Goal: Information Seeking & Learning: Learn about a topic

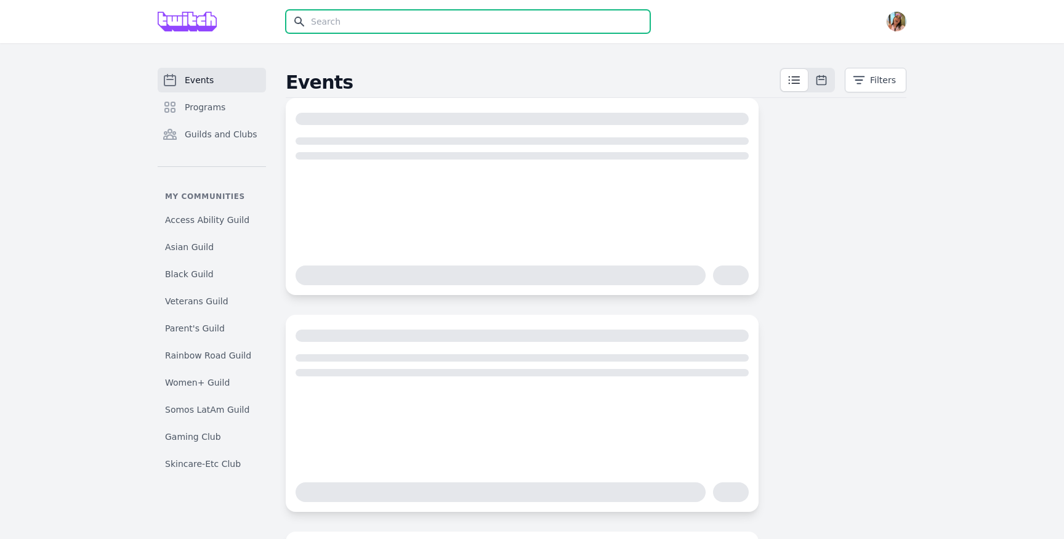
click at [457, 18] on input "text" at bounding box center [468, 21] width 364 height 23
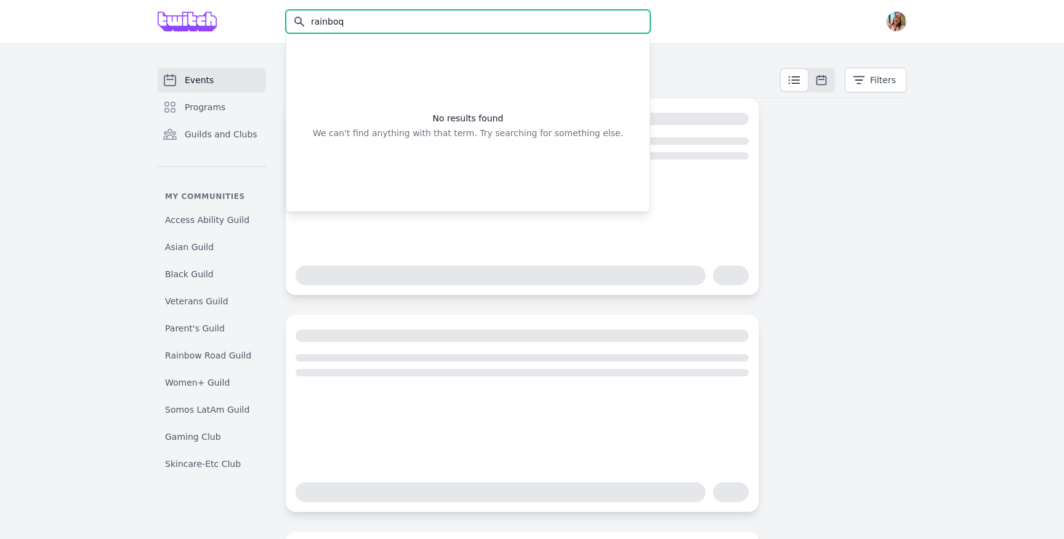
type input "rainboq"
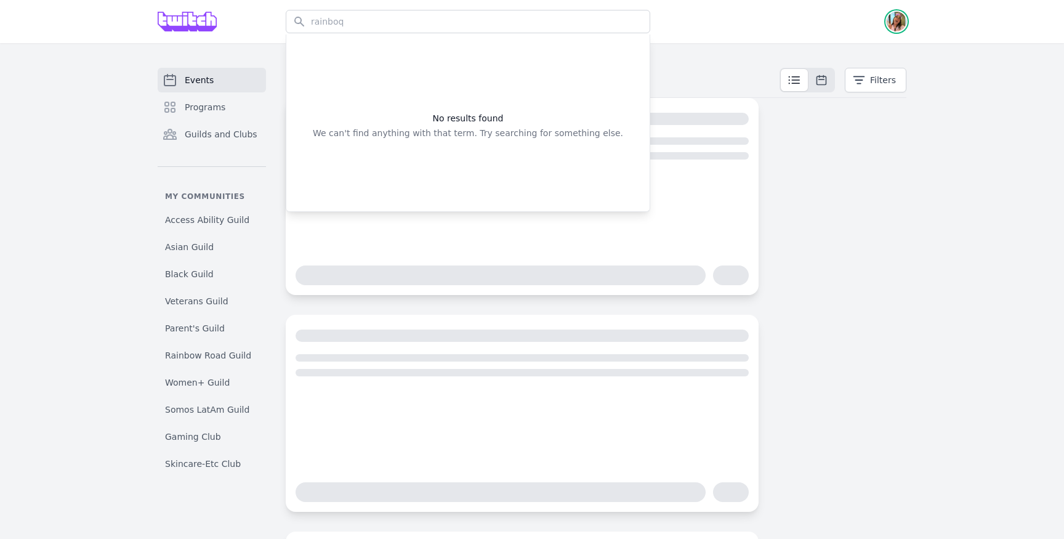
click at [903, 17] on img "button" at bounding box center [897, 22] width 20 height 20
click at [841, 52] on link "Admin" at bounding box center [847, 50] width 118 height 22
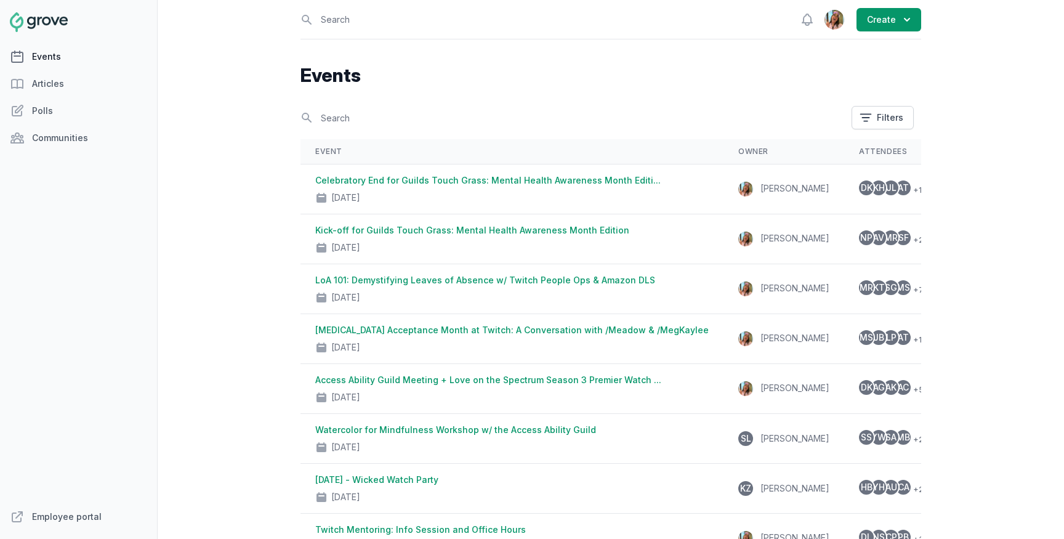
click at [84, 55] on link "Events" at bounding box center [78, 56] width 157 height 25
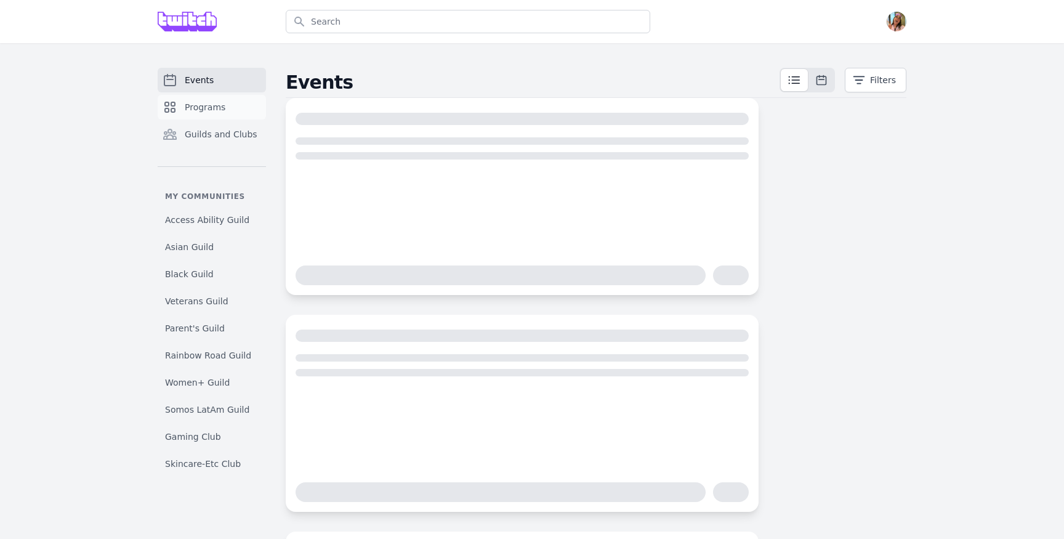
click at [191, 99] on link "Programs" at bounding box center [212, 107] width 108 height 25
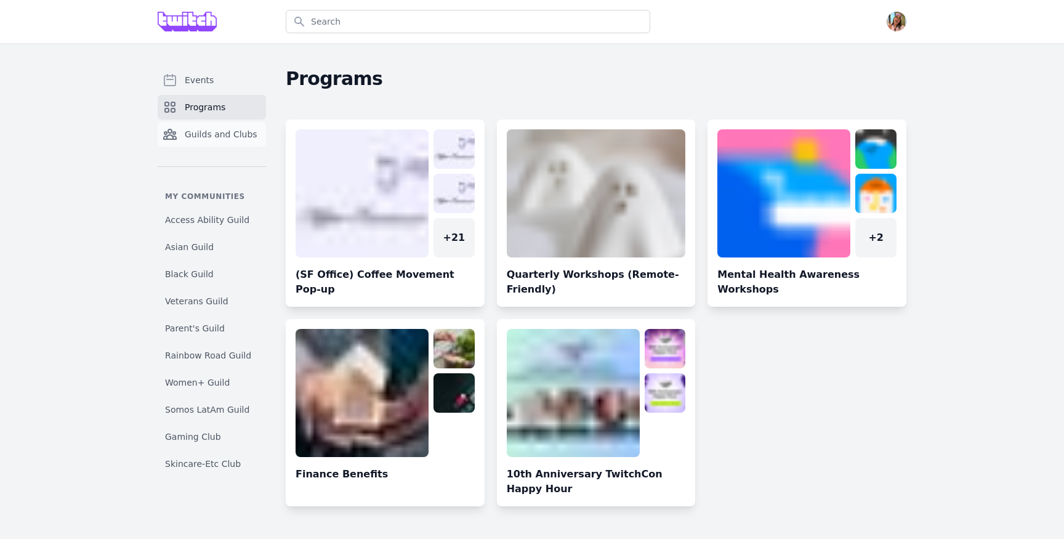
click at [219, 135] on span "Guilds and Clubs" at bounding box center [221, 134] width 73 height 12
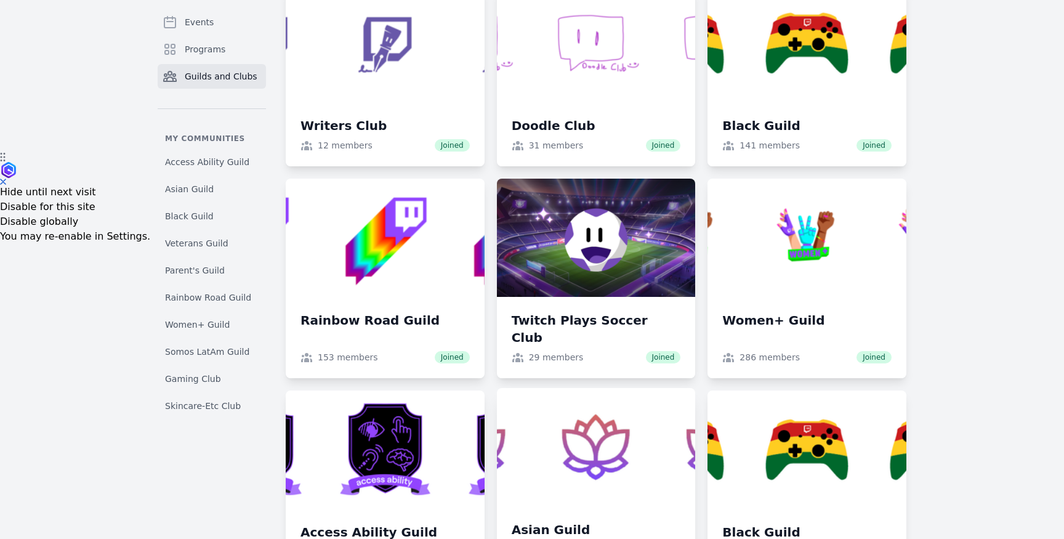
scroll to position [465, 0]
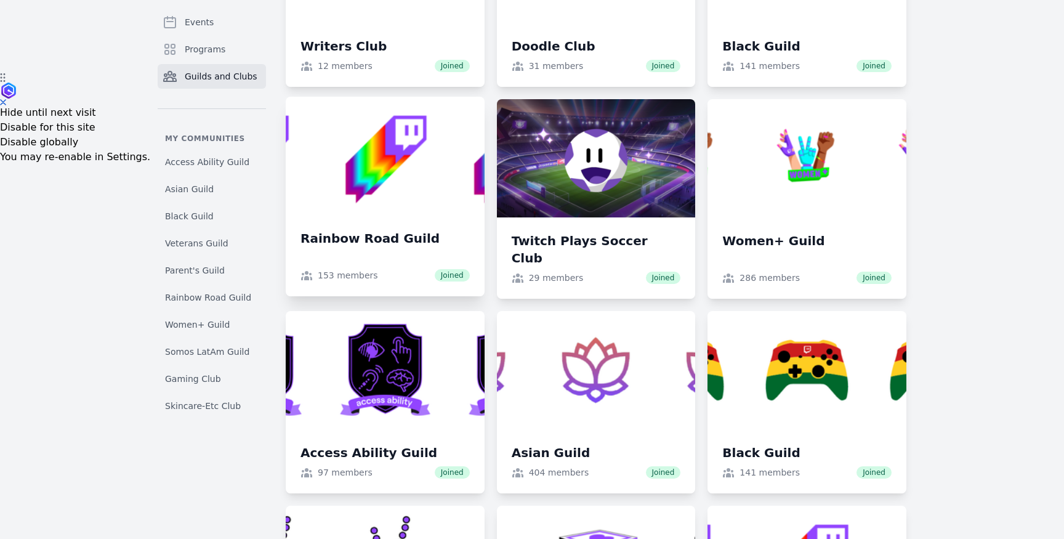
click at [417, 182] on link at bounding box center [385, 196] width 199 height 199
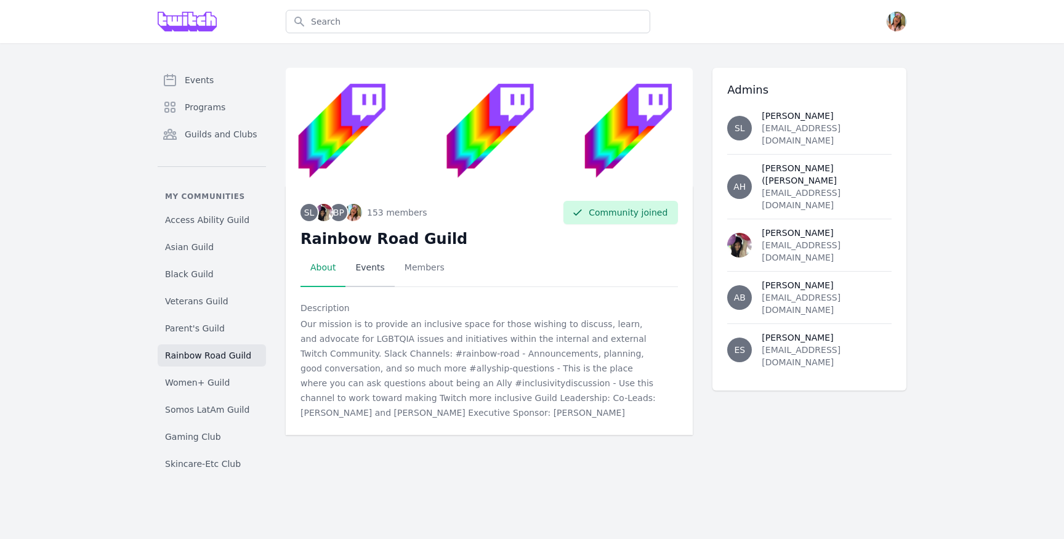
click at [385, 270] on link "Events" at bounding box center [369, 268] width 49 height 38
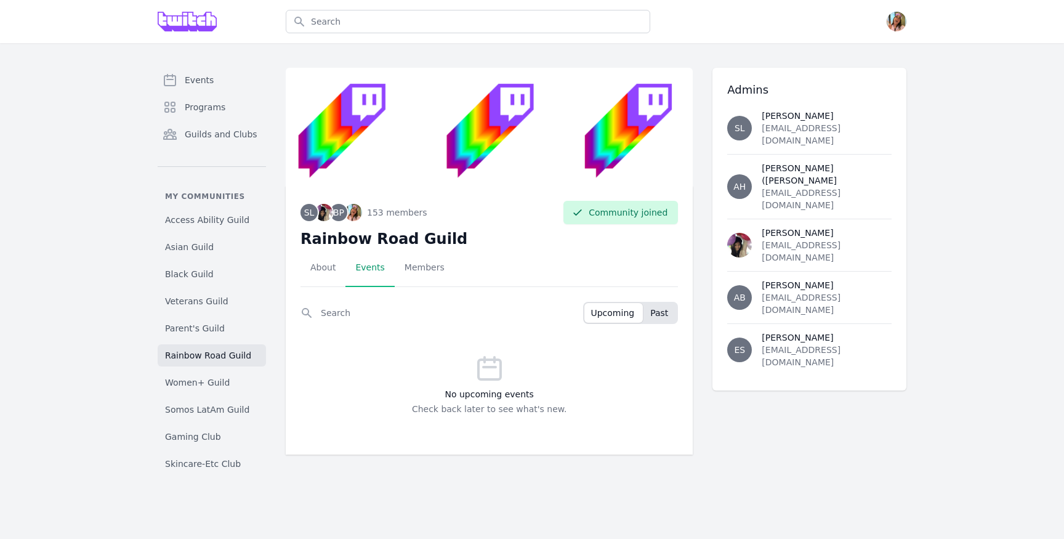
click at [664, 307] on span "Past" at bounding box center [659, 313] width 18 height 12
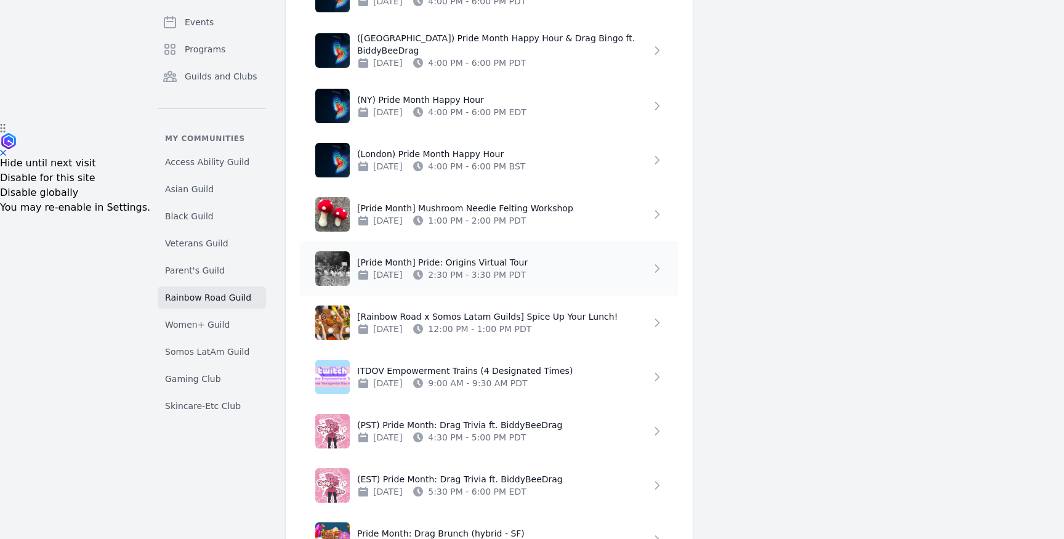
scroll to position [440, 0]
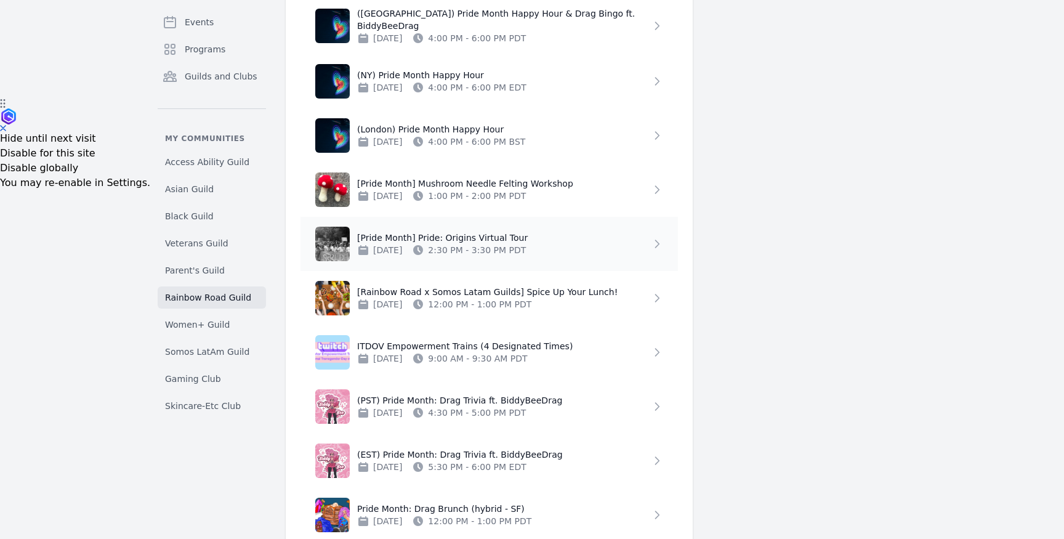
click at [526, 244] on div "2:30 PM - 3:30 PM PDT" at bounding box center [464, 250] width 124 height 12
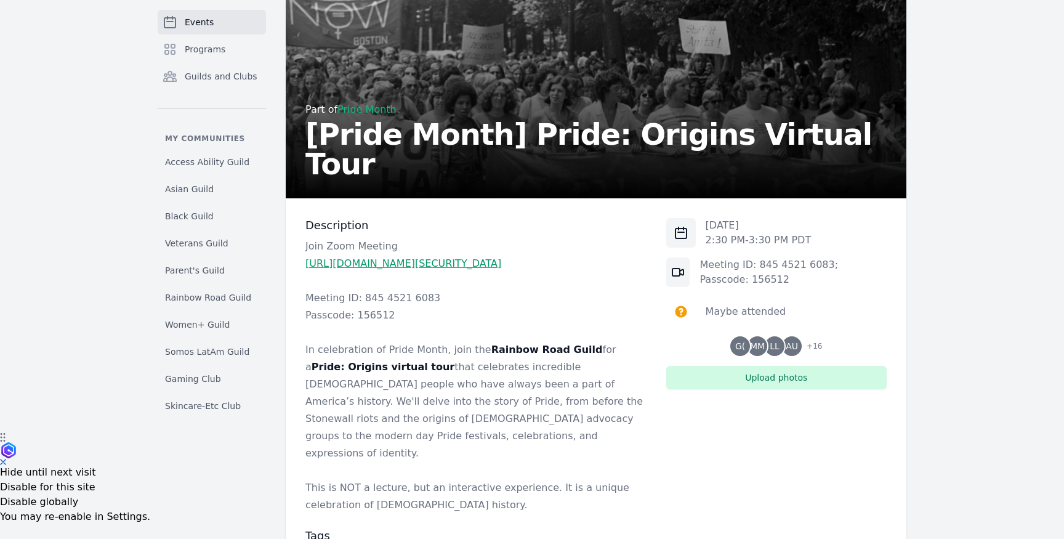
scroll to position [123, 0]
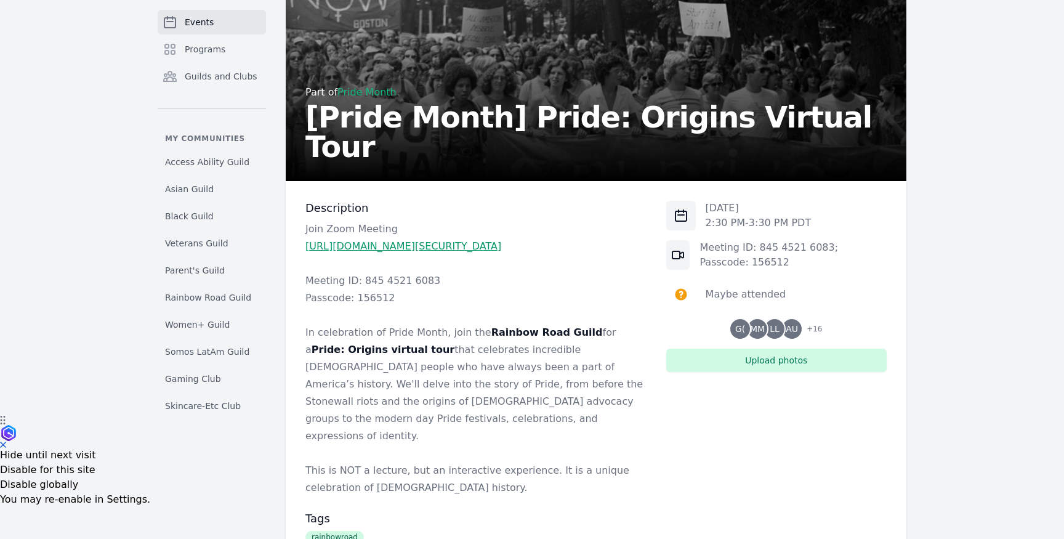
click at [780, 335] on span "LL" at bounding box center [775, 329] width 20 height 20
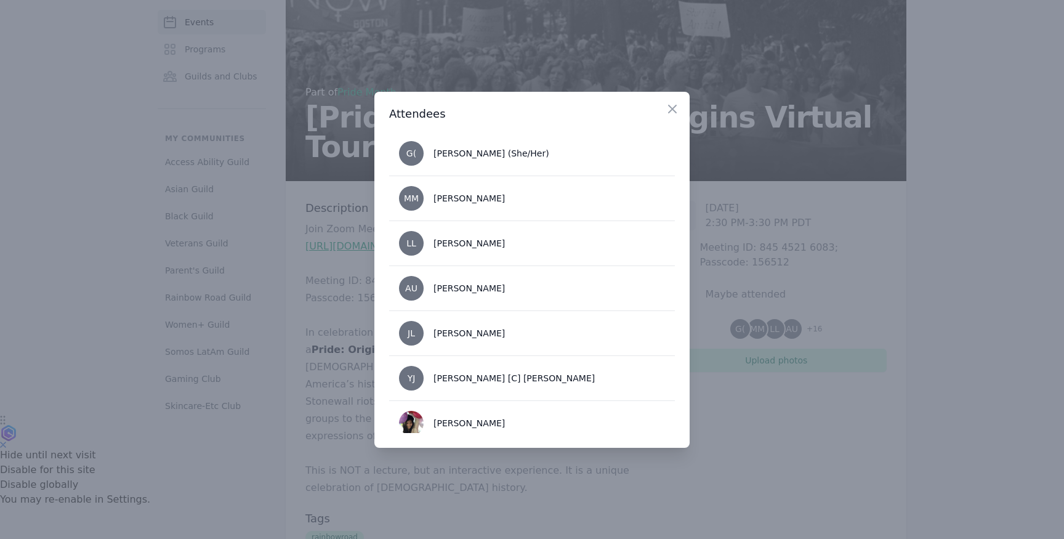
click at [722, 238] on div at bounding box center [532, 269] width 1064 height 539
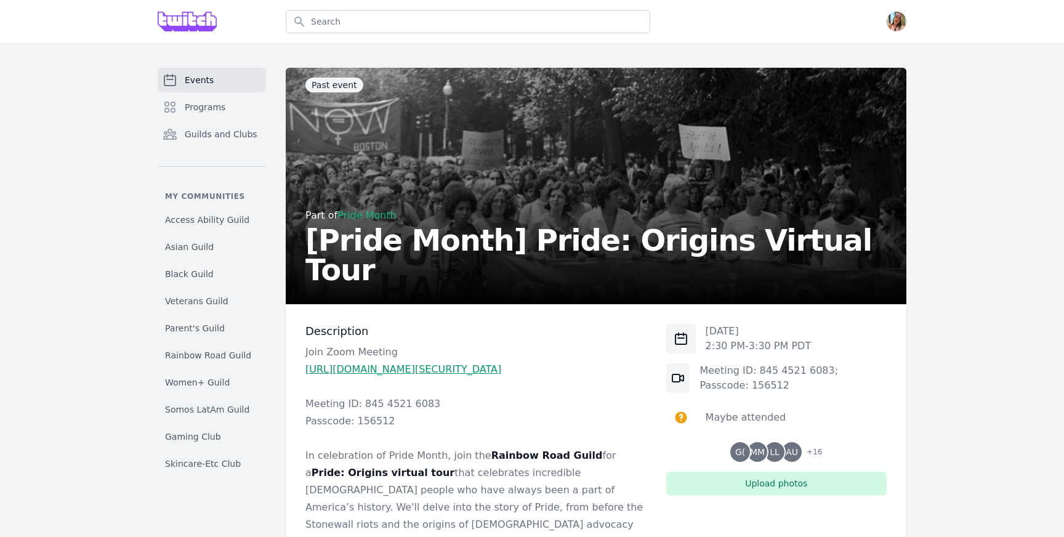
scroll to position [123, 0]
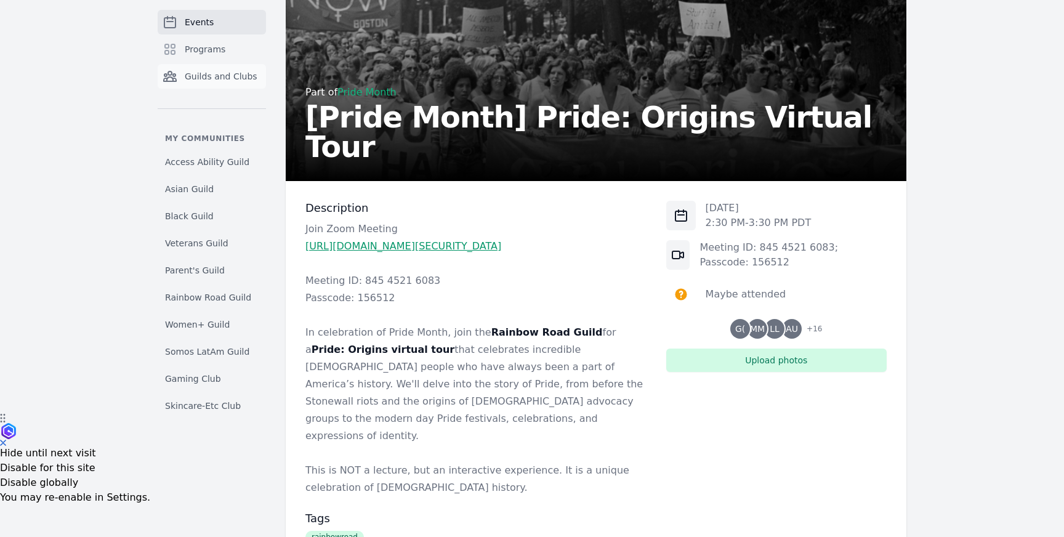
click at [211, 73] on span "Guilds and Clubs" at bounding box center [221, 76] width 73 height 12
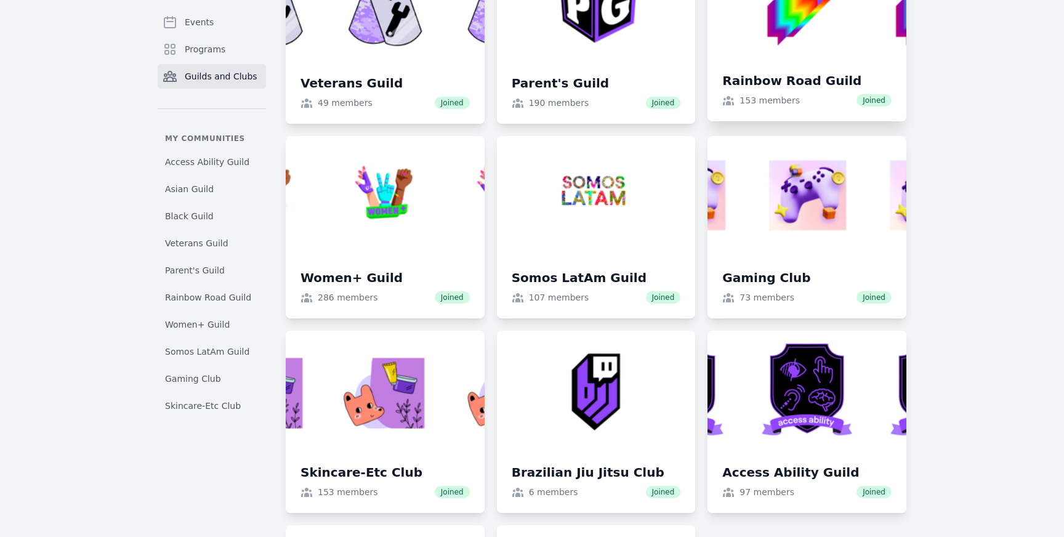
scroll to position [1031, 0]
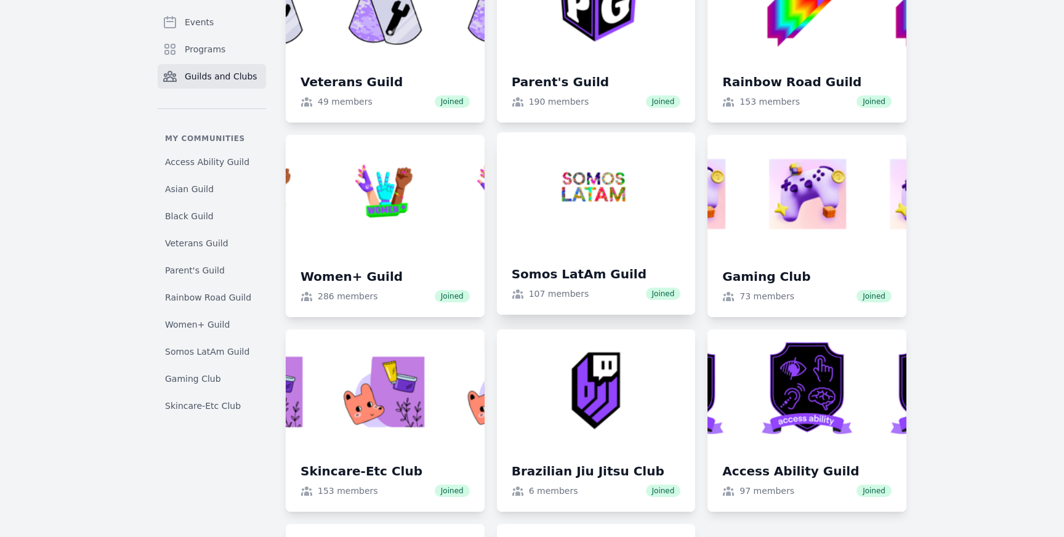
click at [604, 201] on link at bounding box center [596, 223] width 199 height 182
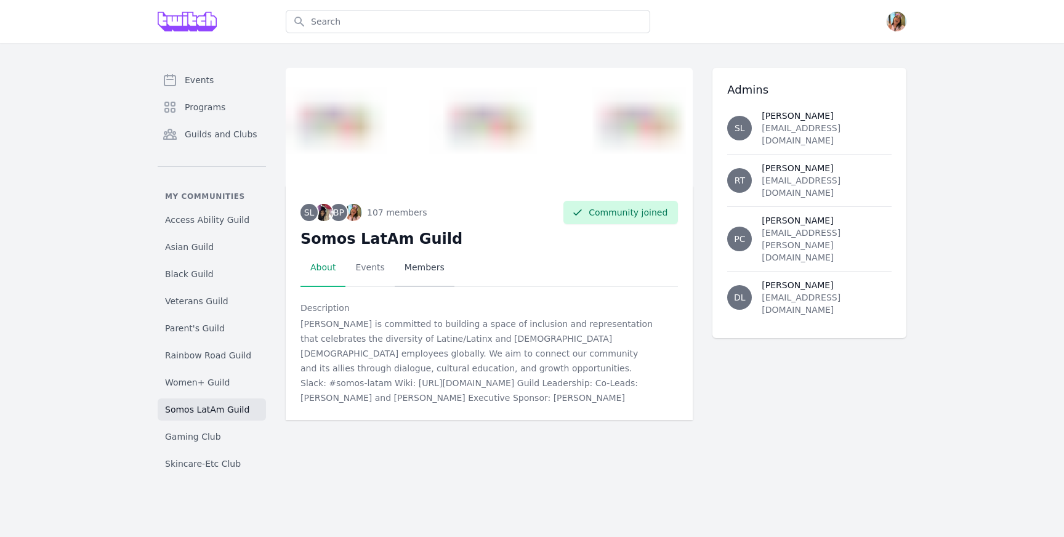
click at [395, 262] on link "Members" at bounding box center [425, 268] width 60 height 38
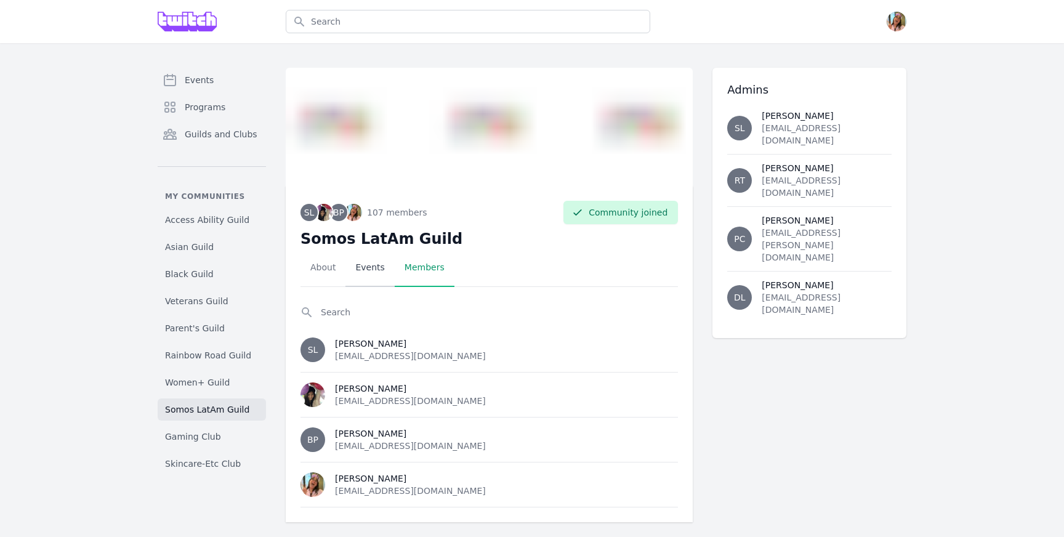
click at [371, 268] on link "Events" at bounding box center [369, 268] width 49 height 38
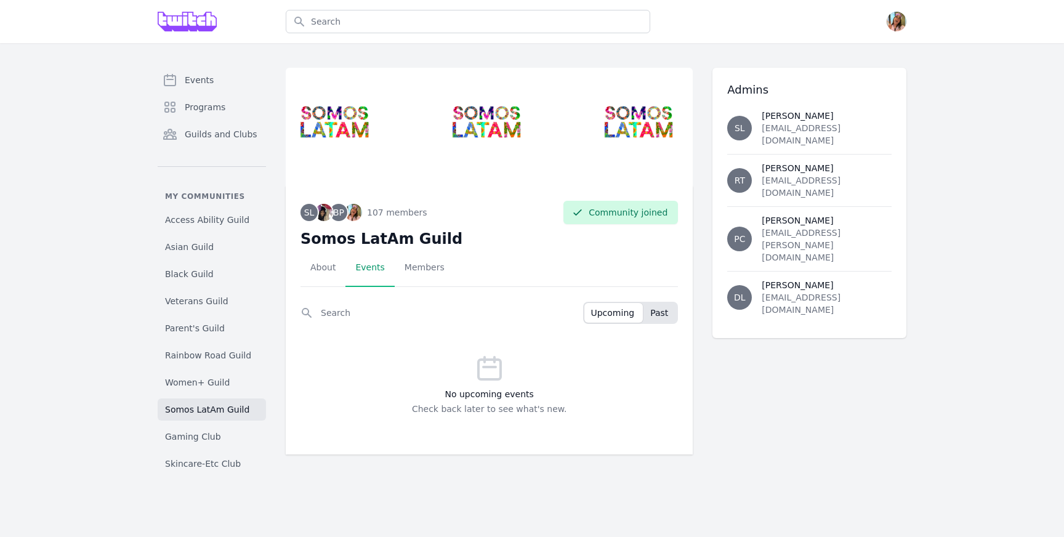
click at [663, 316] on span "Past" at bounding box center [659, 313] width 18 height 12
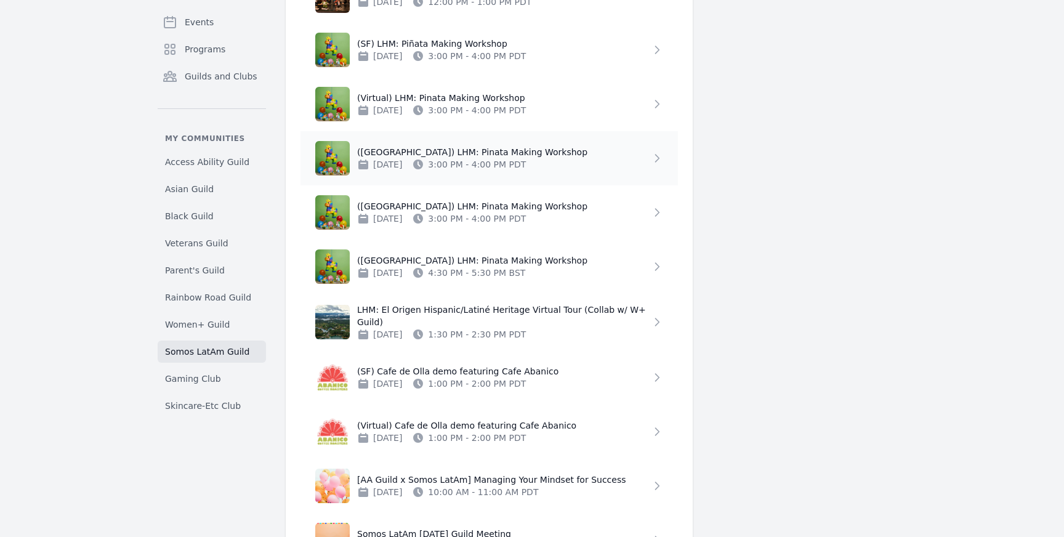
scroll to position [691, 0]
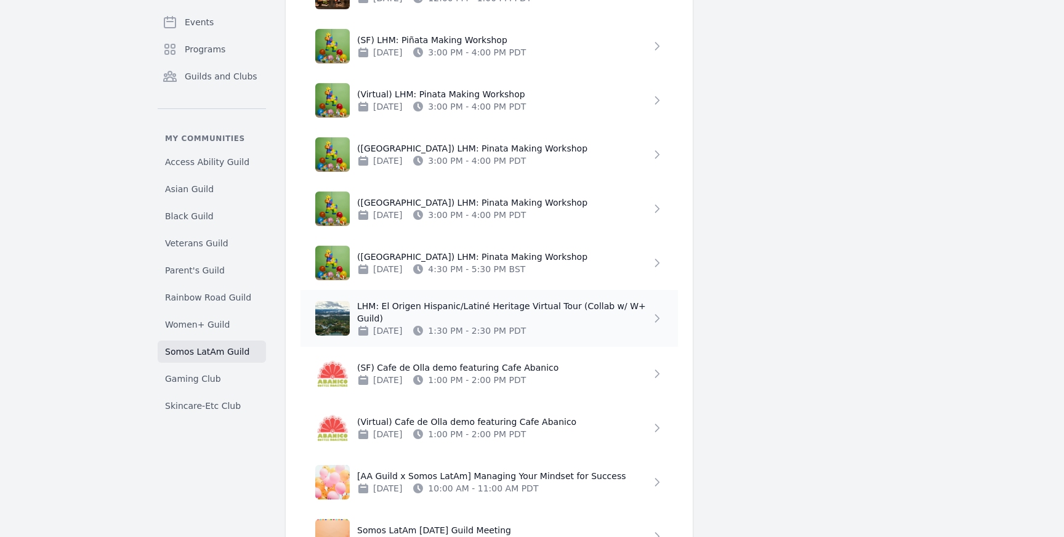
click at [585, 324] on p "Sep 17, 2024 1:30 PM - 2:30 PM PDT" at bounding box center [504, 330] width 294 height 12
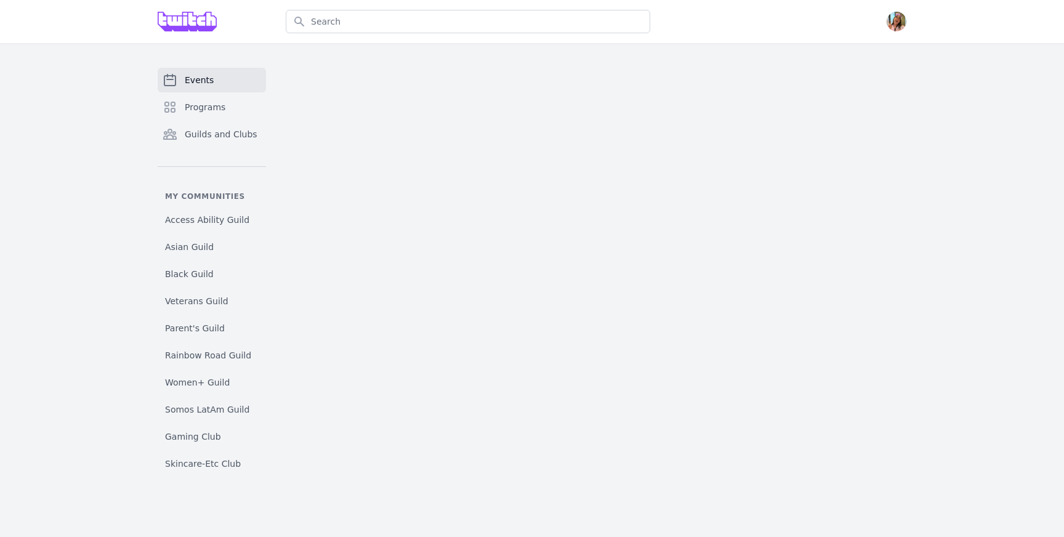
click at [582, 309] on main at bounding box center [596, 268] width 621 height 401
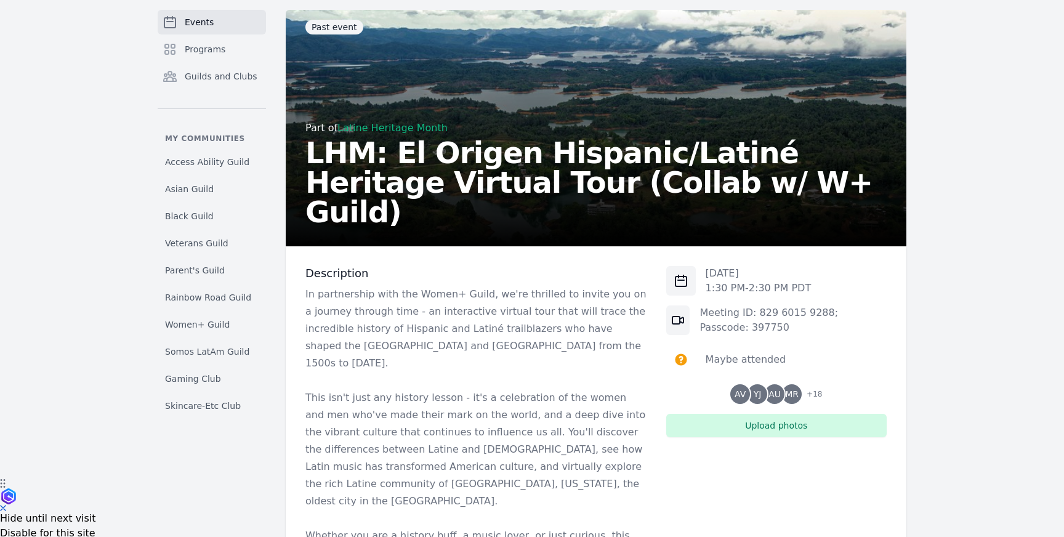
scroll to position [78, 0]
